Goal: Information Seeking & Learning: Learn about a topic

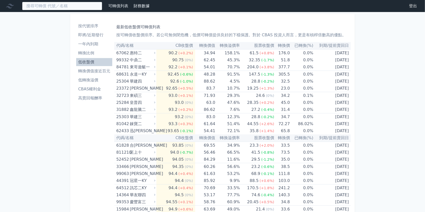
click at [88, 6] on input at bounding box center [62, 6] width 80 height 9
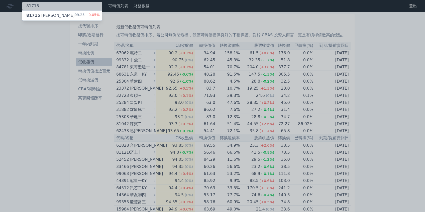
type input "81715"
click at [69, 13] on div "81715 天宇五 99.25 +0.05%" at bounding box center [62, 16] width 80 height 10
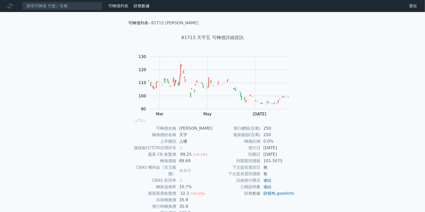
click at [132, 23] on link "可轉債列表" at bounding box center [138, 23] width 20 height 5
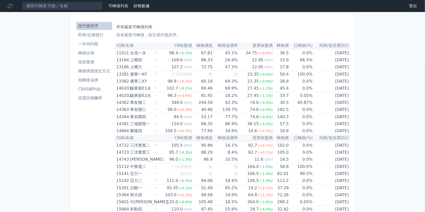
click at [93, 37] on li "即將/近期發行" at bounding box center [94, 35] width 36 height 6
